Goal: Contribute content: Add original content to the website for others to see

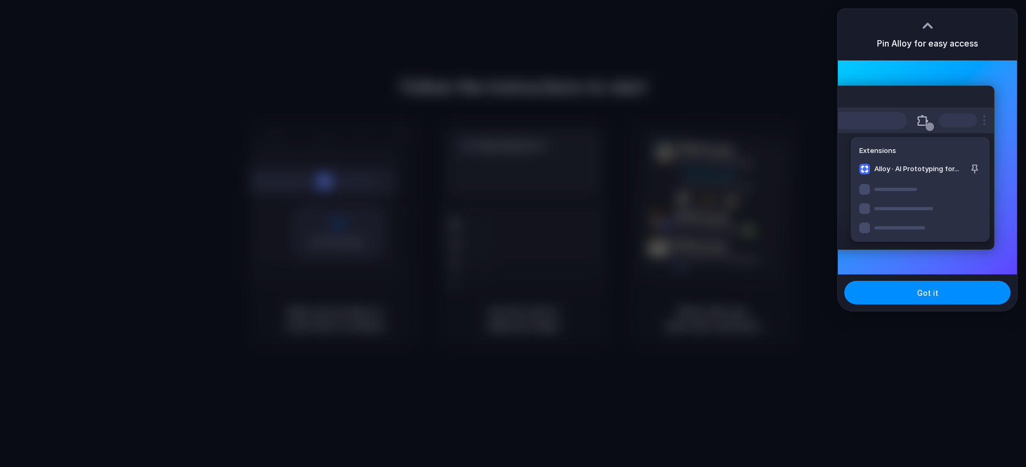
drag, startPoint x: 495, startPoint y: 128, endPoint x: 567, endPoint y: 166, distance: 80.3
click at [501, 130] on div at bounding box center [513, 233] width 1026 height 467
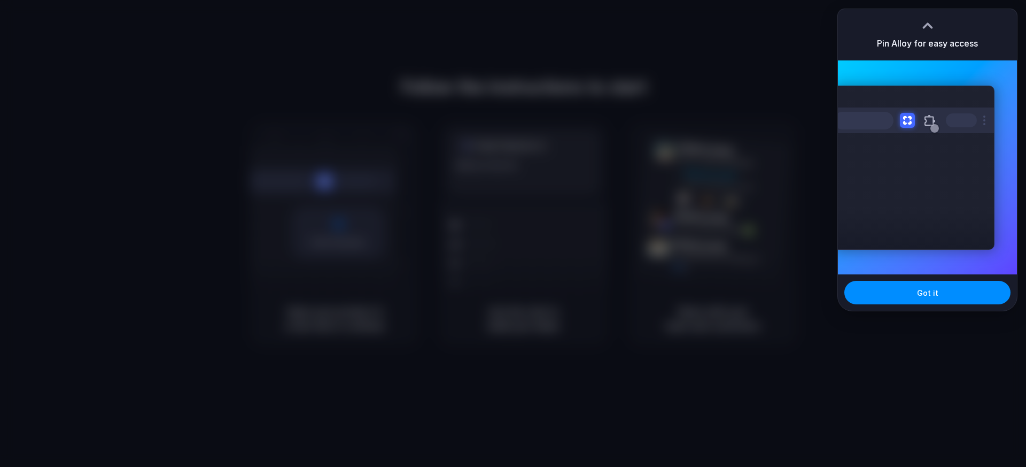
drag, startPoint x: 884, startPoint y: 290, endPoint x: 805, endPoint y: 267, distance: 82.4
click at [884, 290] on button "Got it" at bounding box center [927, 293] width 166 height 24
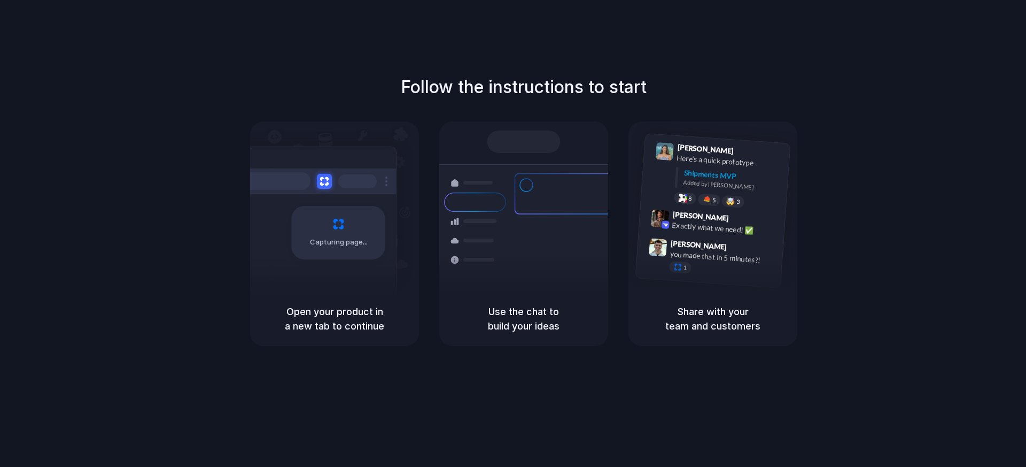
drag, startPoint x: 286, startPoint y: 313, endPoint x: 388, endPoint y: 326, distance: 102.4
click at [389, 327] on h5 "Open your product in a new tab to continue" at bounding box center [334, 318] width 143 height 29
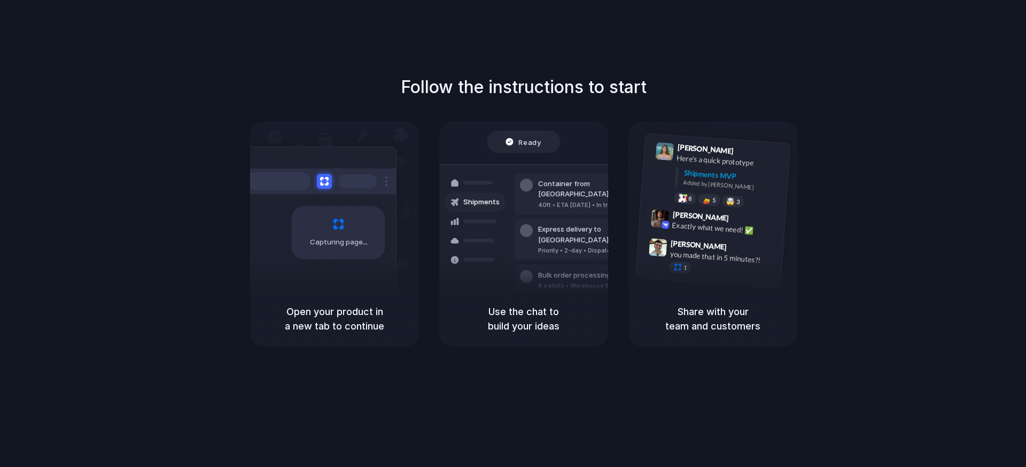
drag, startPoint x: 818, startPoint y: 199, endPoint x: 804, endPoint y: 201, distance: 14.1
click at [816, 199] on div "Follow the instructions to start Capturing page Open your product in a new tab …" at bounding box center [524, 210] width 1026 height 272
drag, startPoint x: 380, startPoint y: 82, endPoint x: 766, endPoint y: 101, distance: 386.4
click at [766, 101] on div "Follow the instructions to start Capturing page Open your product in a new tab …" at bounding box center [524, 210] width 1026 height 272
click at [765, 101] on div "Follow the instructions to start Capturing page Open your product in a new tab …" at bounding box center [524, 210] width 1026 height 272
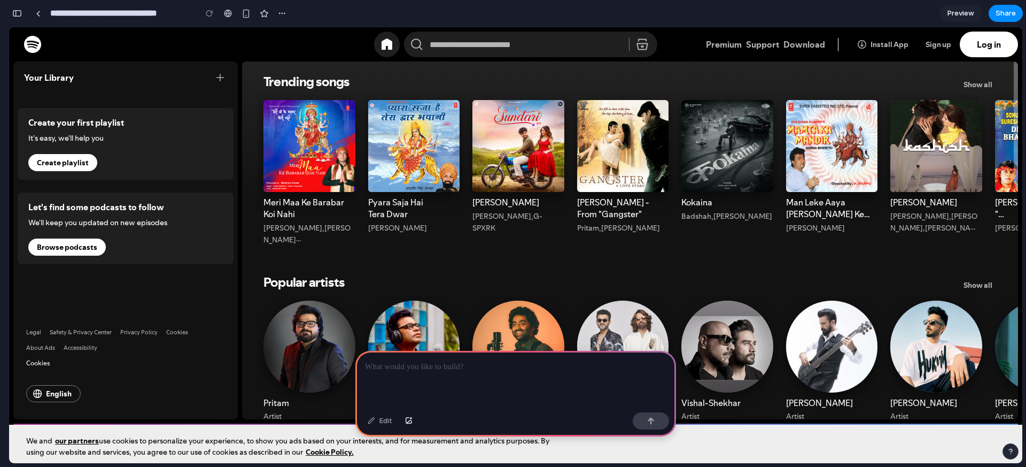
click at [689, 131] on div "Trending songs" at bounding box center [727, 161] width 105 height 134
click at [719, 139] on div "Trending songs" at bounding box center [727, 161] width 105 height 134
click at [416, 373] on p at bounding box center [515, 366] width 301 height 13
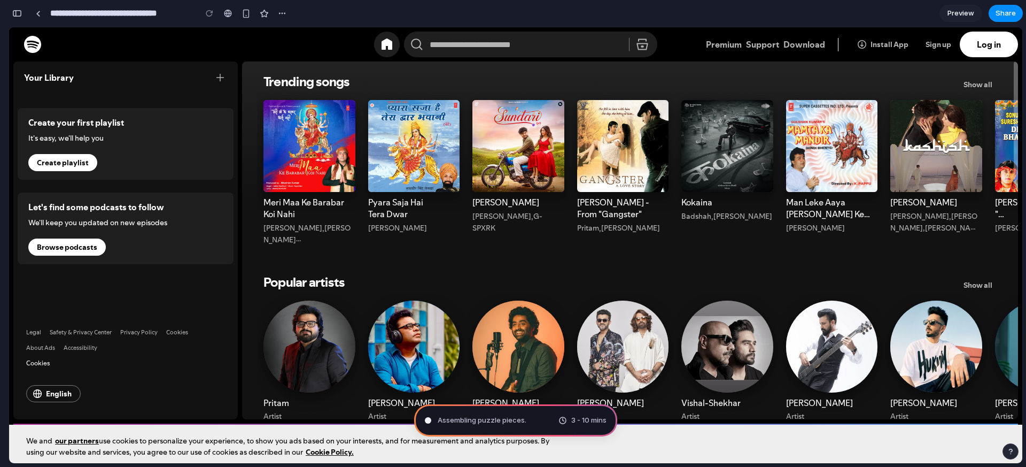
click at [443, 43] on input "What do you want to play?" at bounding box center [530, 45] width 253 height 26
click at [415, 43] on icon at bounding box center [417, 45] width 26 height 26
click at [388, 43] on icon "Home" at bounding box center [387, 43] width 11 height 11
click at [389, 43] on icon "Home" at bounding box center [387, 43] width 11 height 11
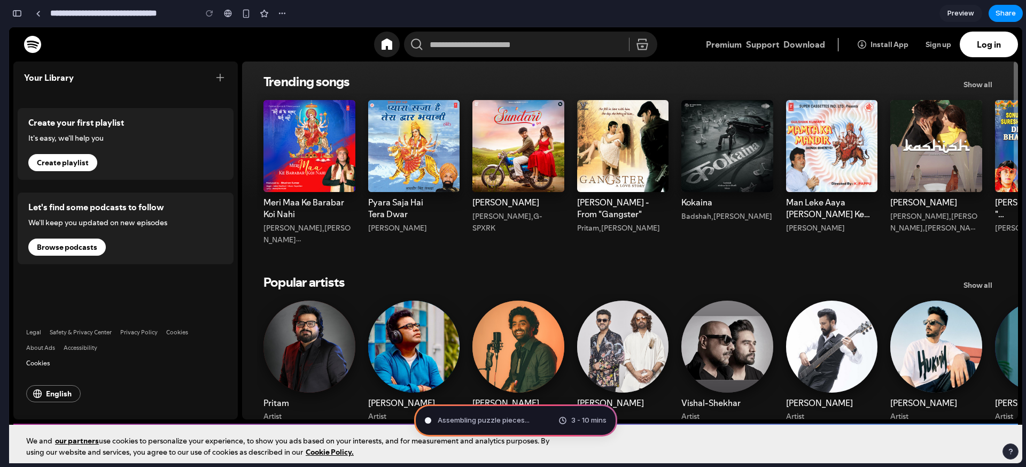
click at [95, 136] on span "It's easy, we'll help you" at bounding box center [76, 138] width 96 height 11
drag, startPoint x: 69, startPoint y: 164, endPoint x: 201, endPoint y: 130, distance: 136.8
click at [205, 131] on section "Create your first playlist It's easy, we'll help you Create playlist" at bounding box center [126, 144] width 216 height 72
click at [521, 424] on div "Brewing product ideas .. 3 - 10 mins" at bounding box center [515, 420] width 203 height 32
type input "**********"
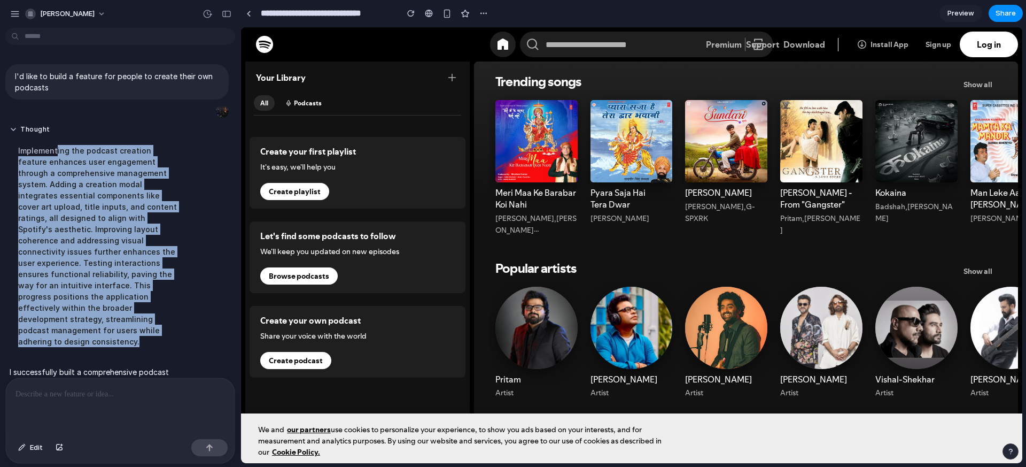
drag, startPoint x: 56, startPoint y: 150, endPoint x: 192, endPoint y: 327, distance: 222.9
click at [192, 327] on div "Thought Implementing the podcast creation feature enhances user engagement thro…" at bounding box center [116, 239] width 223 height 241
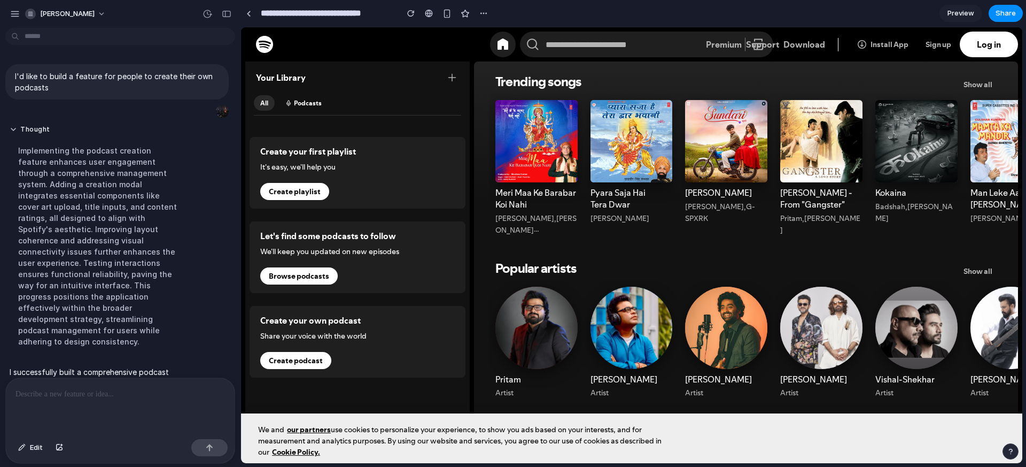
click at [192, 327] on div "Thought Implementing the podcast creation feature enhances user engagement thro…" at bounding box center [116, 239] width 223 height 241
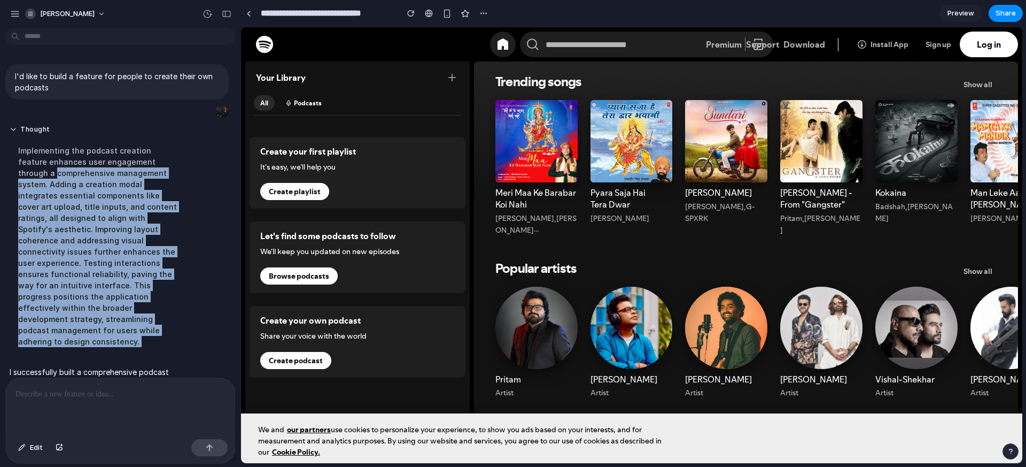
drag, startPoint x: 71, startPoint y: 173, endPoint x: 21, endPoint y: 178, distance: 50.5
click at [21, 178] on div "Thought Implementing the podcast creation feature enhances user engagement thro…" at bounding box center [98, 239] width 187 height 241
click at [20, 177] on div "Implementing the podcast creation feature enhances user engagement through a co…" at bounding box center [99, 245] width 179 height 215
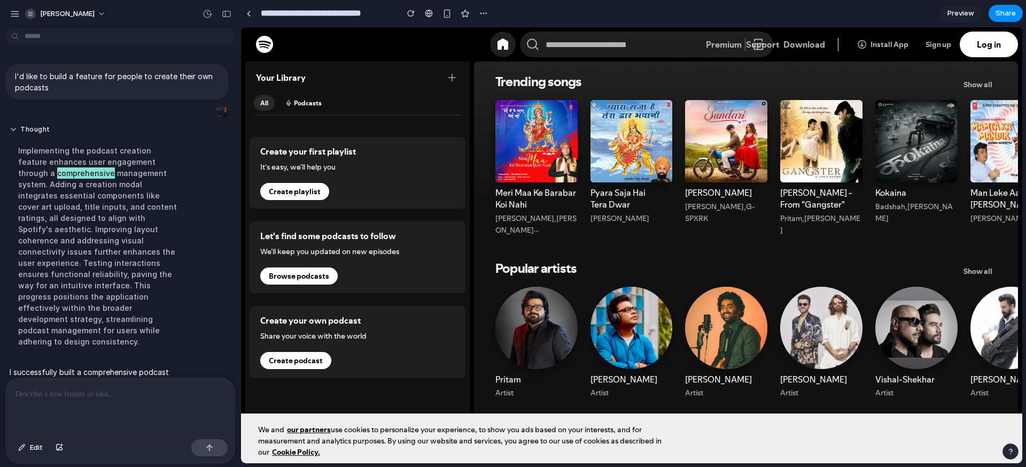
click at [308, 362] on span "Create podcast" at bounding box center [295, 360] width 71 height 17
select select "*******"
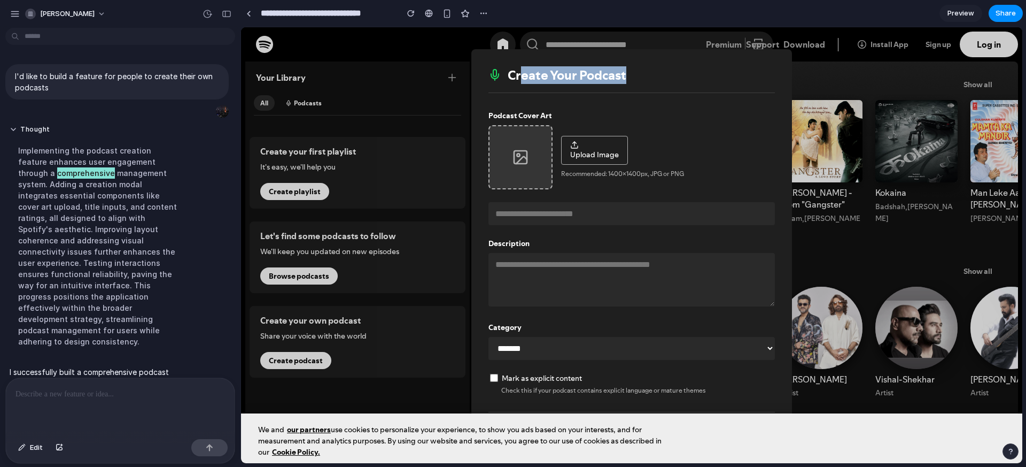
drag, startPoint x: 525, startPoint y: 70, endPoint x: 642, endPoint y: 82, distance: 117.6
click at [642, 82] on div "Create Your Podcast" at bounding box center [632, 79] width 286 height 27
drag, startPoint x: 642, startPoint y: 82, endPoint x: 570, endPoint y: 152, distance: 101.3
click at [642, 82] on div "Create Your Podcast" at bounding box center [632, 79] width 286 height 27
click at [1016, 14] on button "Share" at bounding box center [1006, 13] width 34 height 17
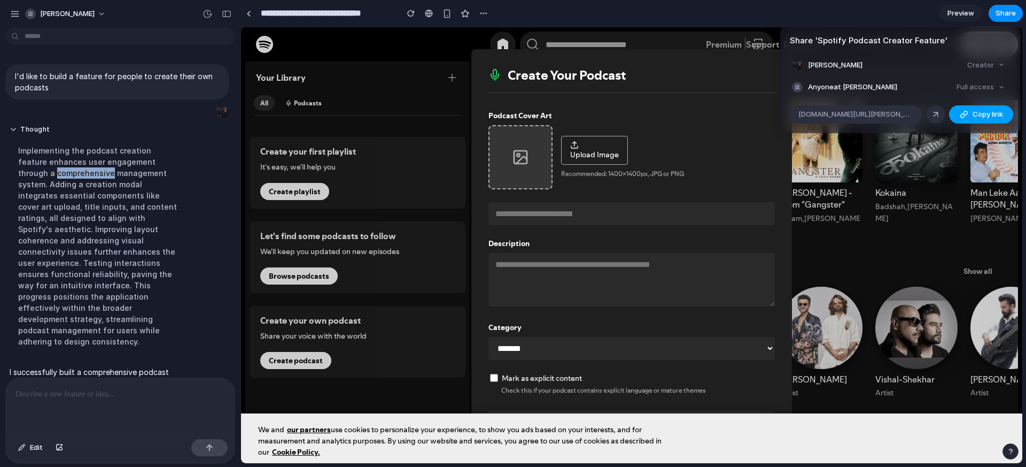
click at [968, 113] on button "Copy link" at bounding box center [981, 114] width 64 height 18
click at [838, 241] on div "Share ' Spotify Podcast Creator Feature ' [PERSON_NAME] Creator Anyone at [PERS…" at bounding box center [513, 233] width 1026 height 467
